Goal: Use online tool/utility: Utilize a website feature to perform a specific function

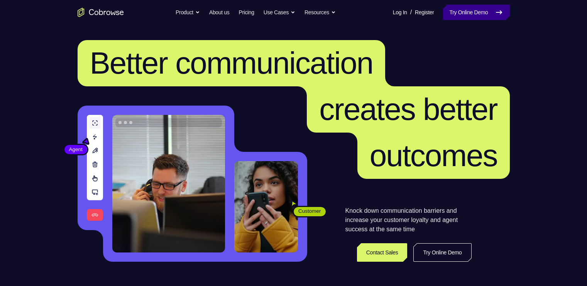
click at [455, 17] on link "Try Online Demo" at bounding box center [476, 12] width 66 height 15
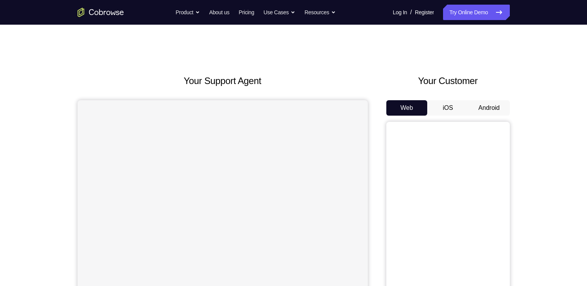
click at [491, 110] on button "Android" at bounding box center [488, 107] width 41 height 15
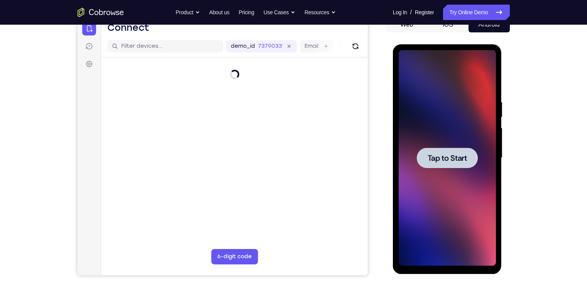
click at [458, 157] on span "Tap to Start" at bounding box center [446, 158] width 39 height 8
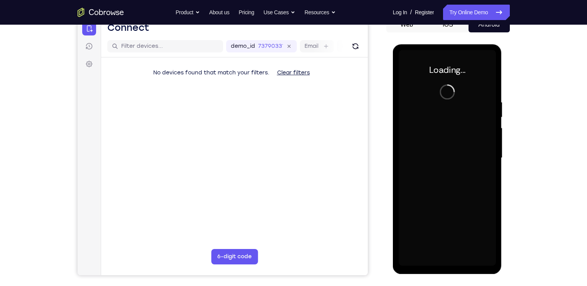
click at [458, 157] on div at bounding box center [446, 158] width 97 height 216
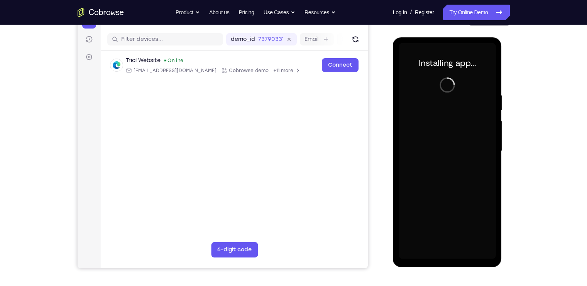
scroll to position [87, 0]
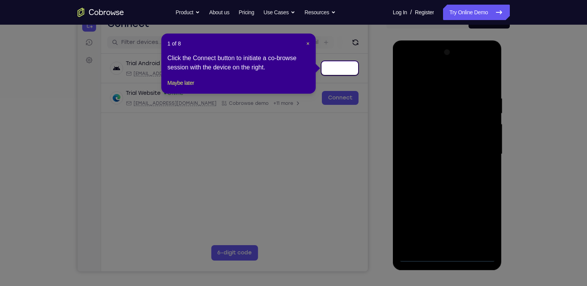
click at [310, 44] on div "1 of 8 × Click the Connect button to initiate a co-browse session with the devi…" at bounding box center [238, 64] width 154 height 60
click at [308, 44] on span "×" at bounding box center [307, 44] width 3 height 6
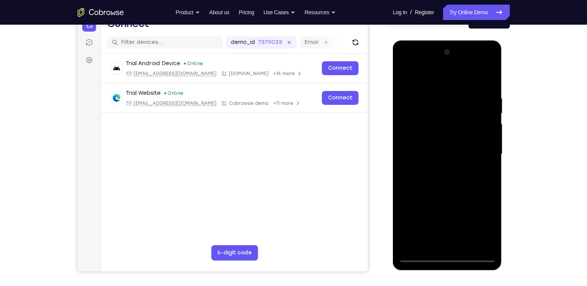
click at [449, 257] on div at bounding box center [446, 154] width 97 height 216
click at [477, 222] on div at bounding box center [446, 154] width 97 height 216
click at [436, 77] on div at bounding box center [446, 154] width 97 height 216
click at [473, 150] on div at bounding box center [446, 154] width 97 height 216
click at [437, 169] on div at bounding box center [446, 154] width 97 height 216
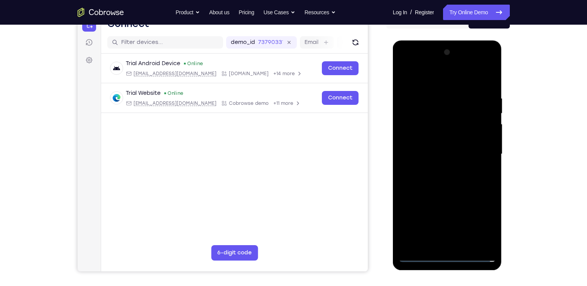
click at [429, 145] on div at bounding box center [446, 154] width 97 height 216
click at [428, 135] on div at bounding box center [446, 154] width 97 height 216
click at [430, 155] on div at bounding box center [446, 154] width 97 height 216
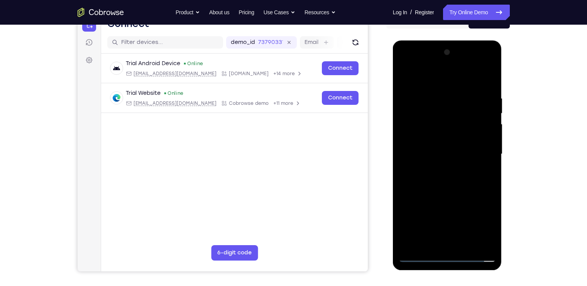
click at [438, 177] on div at bounding box center [446, 154] width 97 height 216
click at [425, 177] on div at bounding box center [446, 154] width 97 height 216
click at [484, 160] on div at bounding box center [446, 154] width 97 height 216
click at [464, 149] on div at bounding box center [446, 154] width 97 height 216
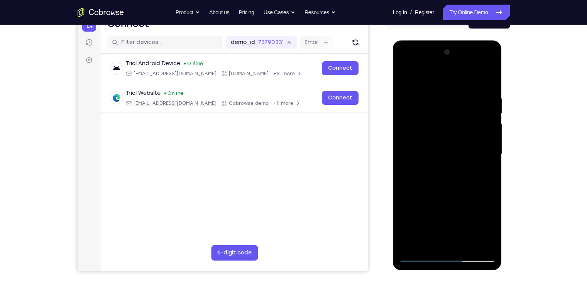
click at [464, 150] on div at bounding box center [446, 154] width 97 height 216
click at [453, 171] on div at bounding box center [446, 154] width 97 height 216
click at [454, 177] on div at bounding box center [446, 154] width 97 height 216
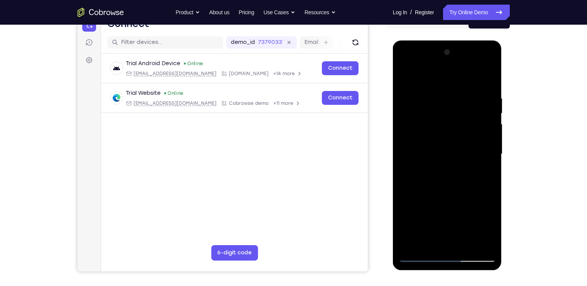
click at [454, 177] on div at bounding box center [446, 154] width 97 height 216
click at [454, 178] on div at bounding box center [446, 154] width 97 height 216
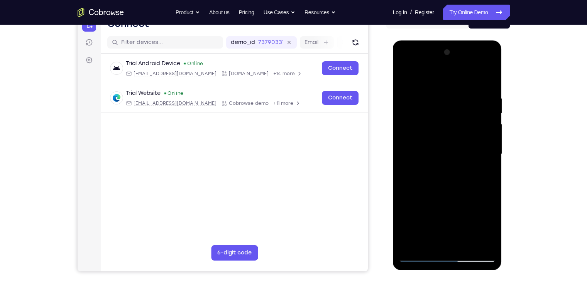
click at [426, 171] on div at bounding box center [446, 154] width 97 height 216
click at [444, 179] on div at bounding box center [446, 154] width 97 height 216
click at [447, 252] on div at bounding box center [446, 154] width 97 height 216
click at [447, 258] on div at bounding box center [446, 154] width 97 height 216
click at [475, 217] on div at bounding box center [446, 154] width 97 height 216
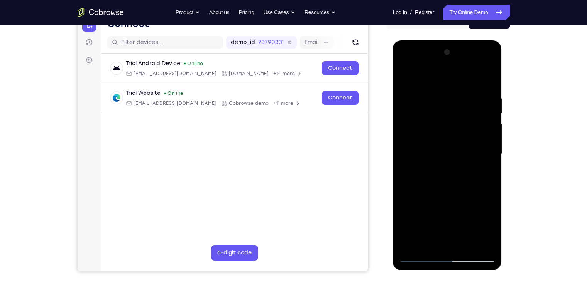
click at [407, 62] on div at bounding box center [446, 154] width 97 height 216
click at [440, 133] on div at bounding box center [446, 154] width 97 height 216
click at [434, 156] on div at bounding box center [446, 154] width 97 height 216
click at [437, 160] on div at bounding box center [446, 154] width 97 height 216
click at [426, 162] on div at bounding box center [446, 154] width 97 height 216
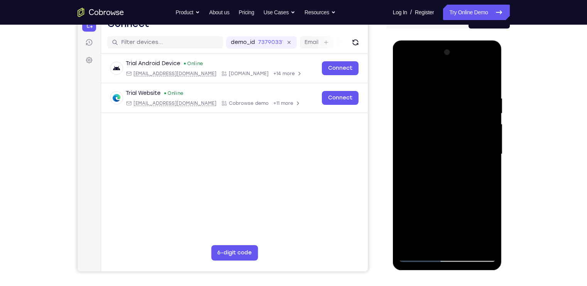
click at [439, 244] on div at bounding box center [446, 154] width 97 height 216
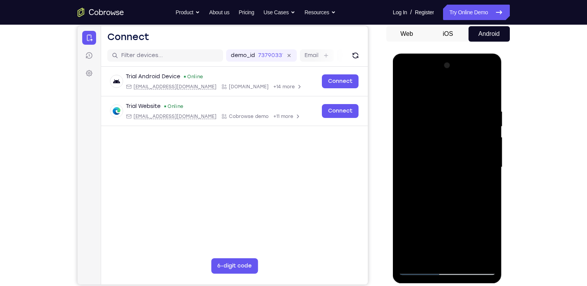
scroll to position [74, 0]
click at [447, 224] on div at bounding box center [446, 168] width 97 height 216
click at [405, 91] on div at bounding box center [446, 168] width 97 height 216
drag, startPoint x: 468, startPoint y: 196, endPoint x: 457, endPoint y: 112, distance: 84.8
click at [457, 112] on div at bounding box center [446, 168] width 97 height 216
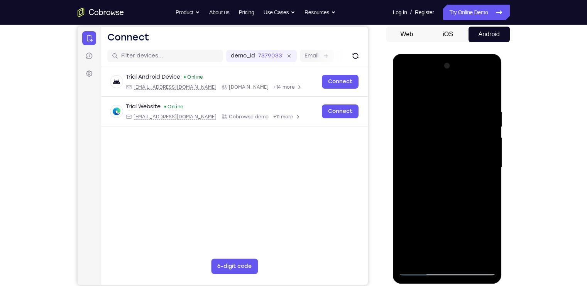
drag, startPoint x: 473, startPoint y: 180, endPoint x: 463, endPoint y: 119, distance: 61.8
click at [463, 119] on div at bounding box center [446, 168] width 97 height 216
click at [462, 121] on div at bounding box center [446, 168] width 97 height 216
click at [491, 214] on div at bounding box center [446, 168] width 97 height 216
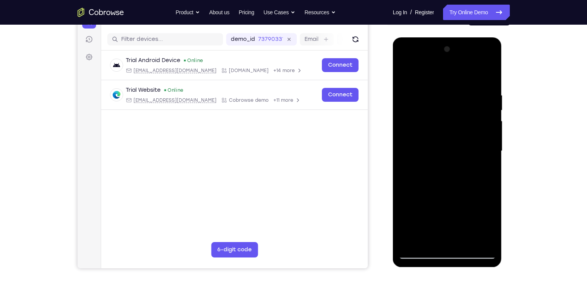
scroll to position [91, 0]
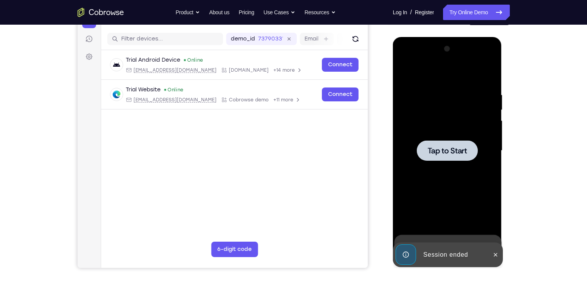
click at [438, 145] on div at bounding box center [447, 150] width 61 height 20
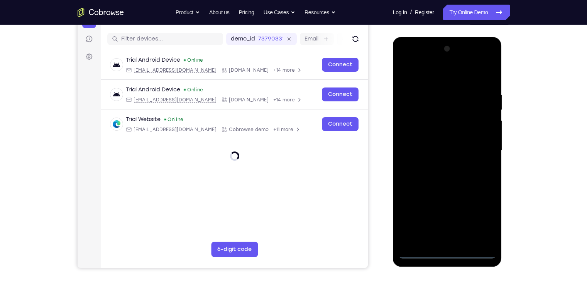
click at [446, 252] on div at bounding box center [446, 151] width 97 height 216
click at [477, 213] on div at bounding box center [446, 151] width 97 height 216
click at [424, 71] on div at bounding box center [446, 151] width 97 height 216
click at [481, 144] on div at bounding box center [446, 151] width 97 height 216
click at [441, 165] on div at bounding box center [446, 151] width 97 height 216
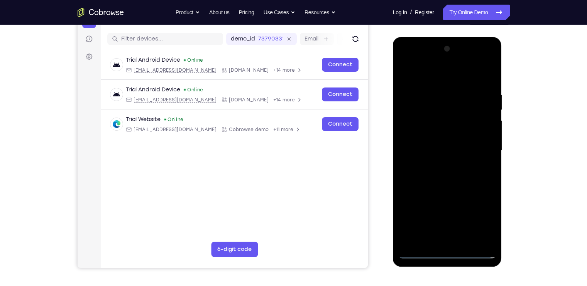
click at [433, 142] on div at bounding box center [446, 151] width 97 height 216
click at [431, 130] on div at bounding box center [446, 151] width 97 height 216
click at [425, 154] on div at bounding box center [446, 151] width 97 height 216
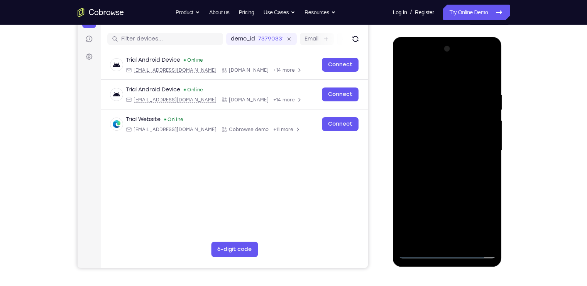
click at [437, 166] on div at bounding box center [446, 151] width 97 height 216
click at [441, 175] on div at bounding box center [446, 151] width 97 height 216
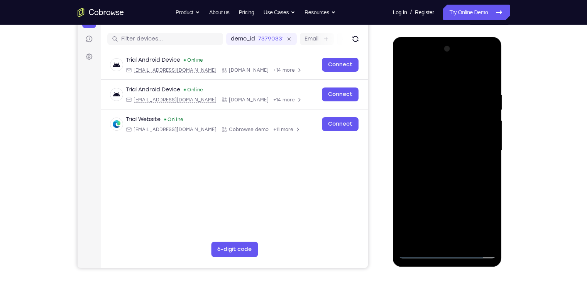
click at [441, 175] on div at bounding box center [446, 151] width 97 height 216
click at [441, 172] on div at bounding box center [446, 151] width 97 height 216
click at [445, 190] on div at bounding box center [446, 151] width 97 height 216
click at [443, 167] on div at bounding box center [446, 151] width 97 height 216
